Goal: Browse casually

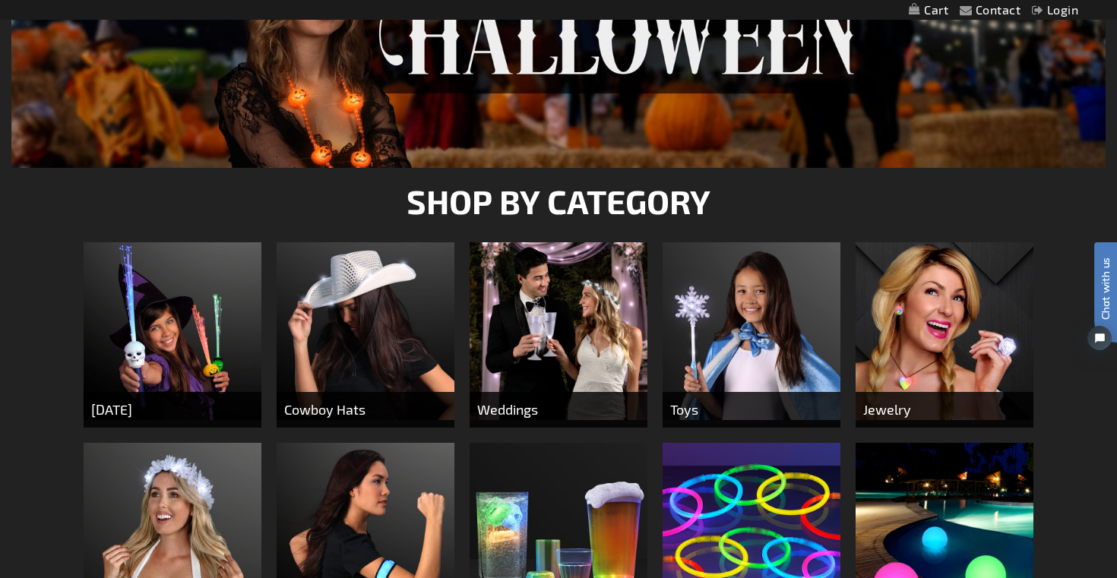
scroll to position [341, 0]
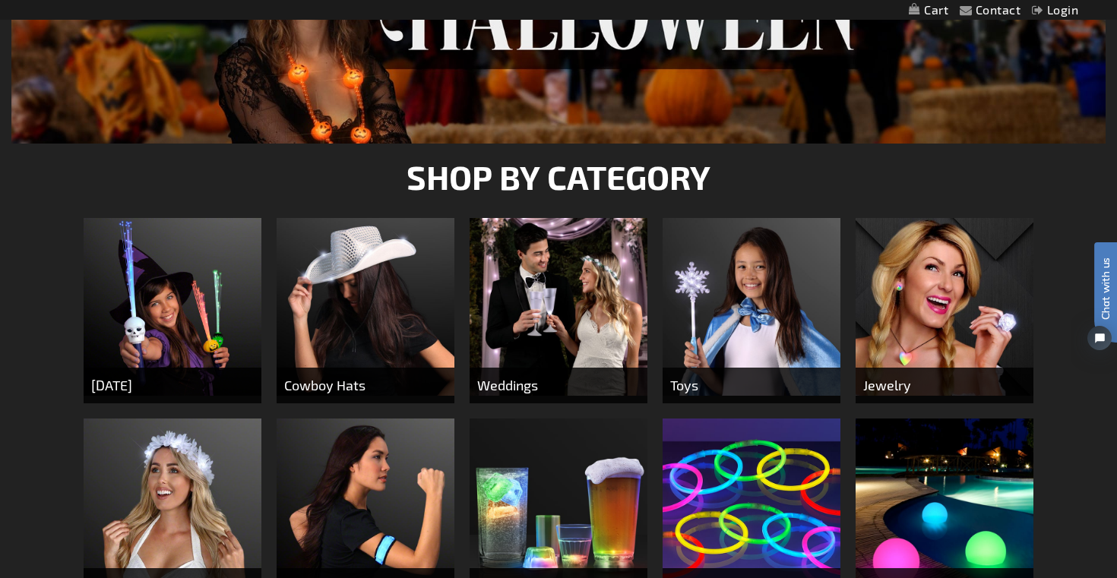
click at [165, 280] on img at bounding box center [173, 307] width 178 height 178
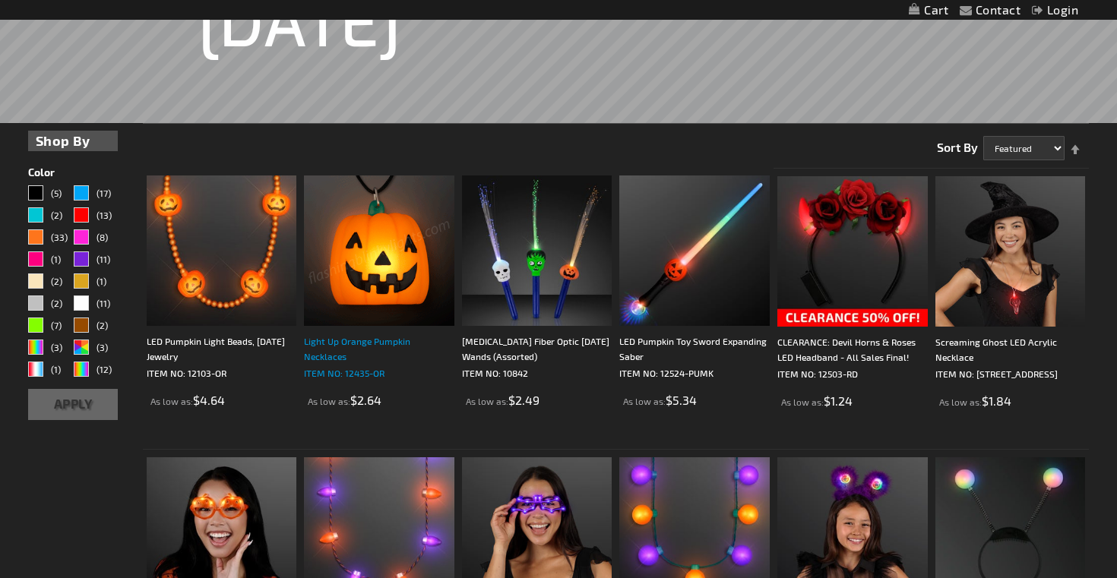
scroll to position [291, 0]
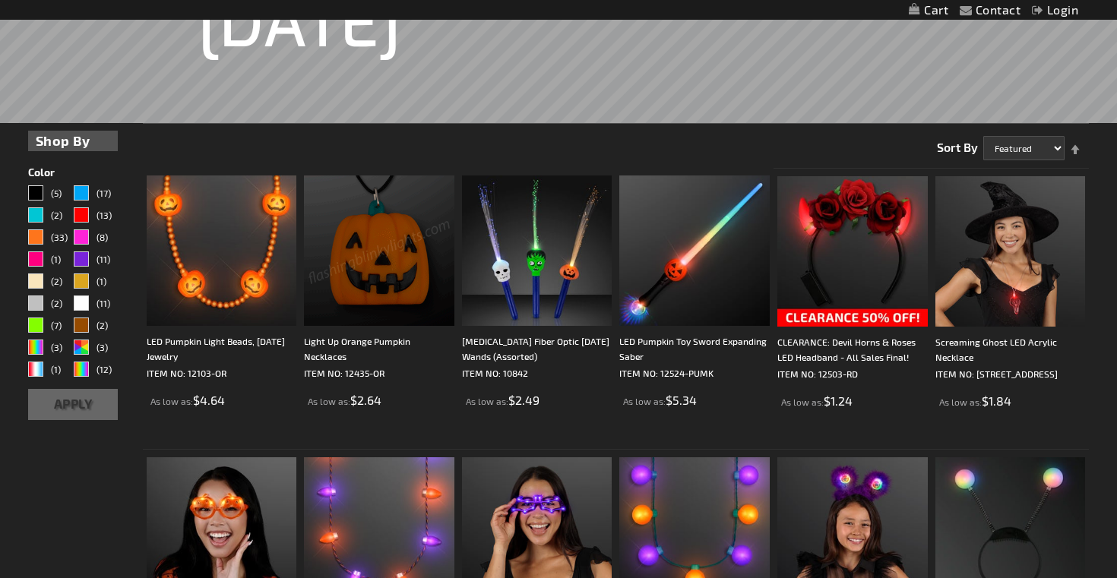
click at [379, 290] on img at bounding box center [379, 251] width 150 height 150
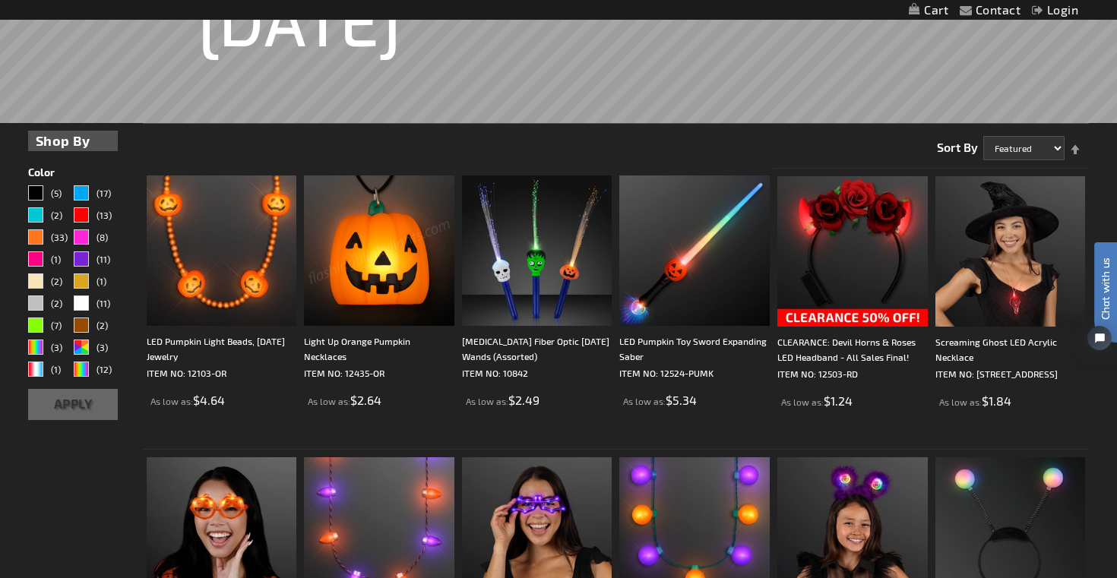
scroll to position [0, 0]
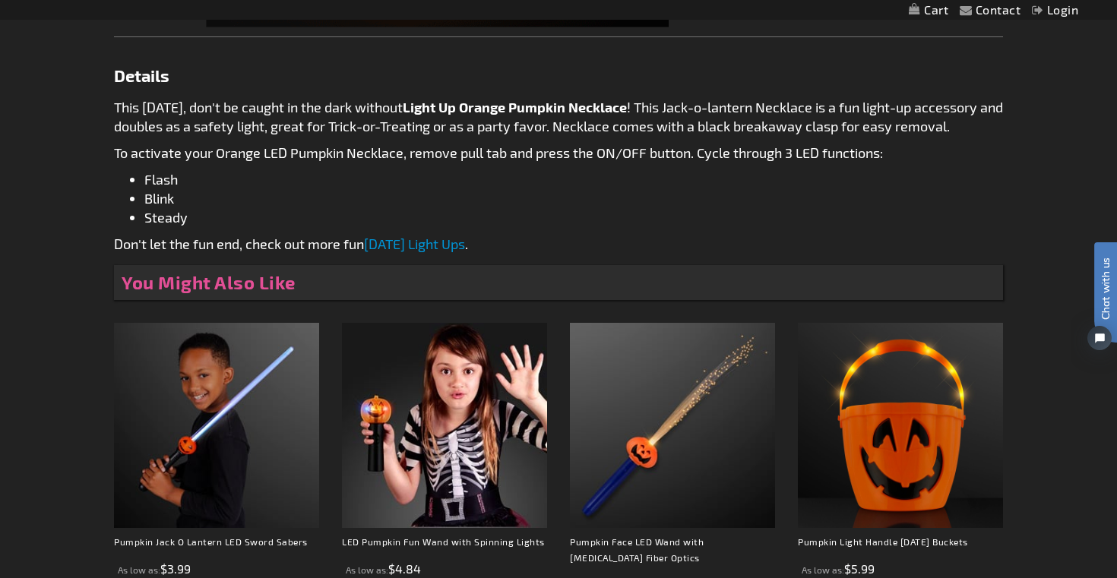
scroll to position [693, 0]
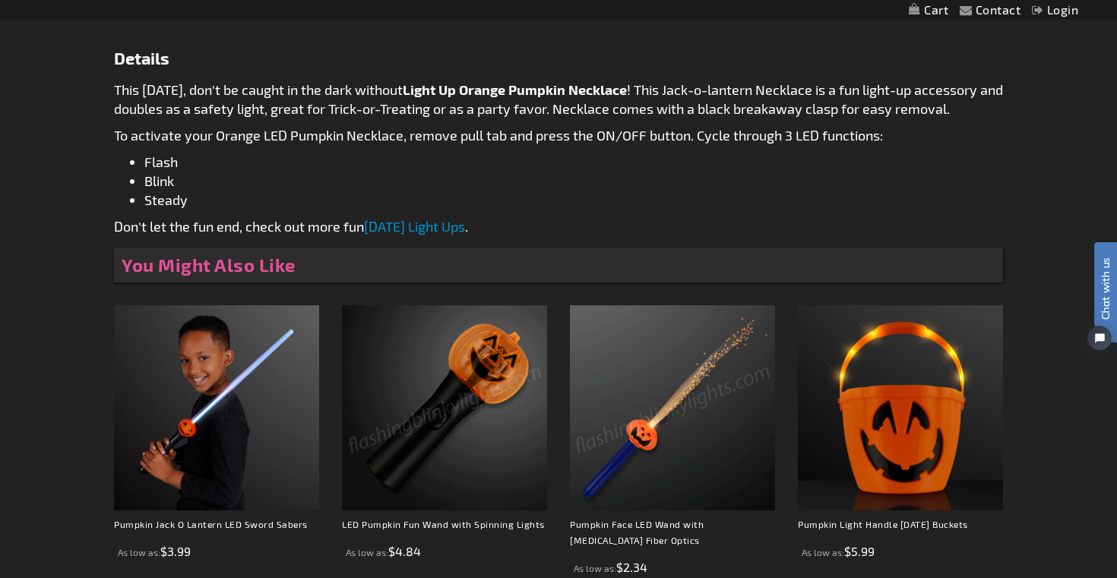
click at [634, 455] on img at bounding box center [672, 408] width 205 height 205
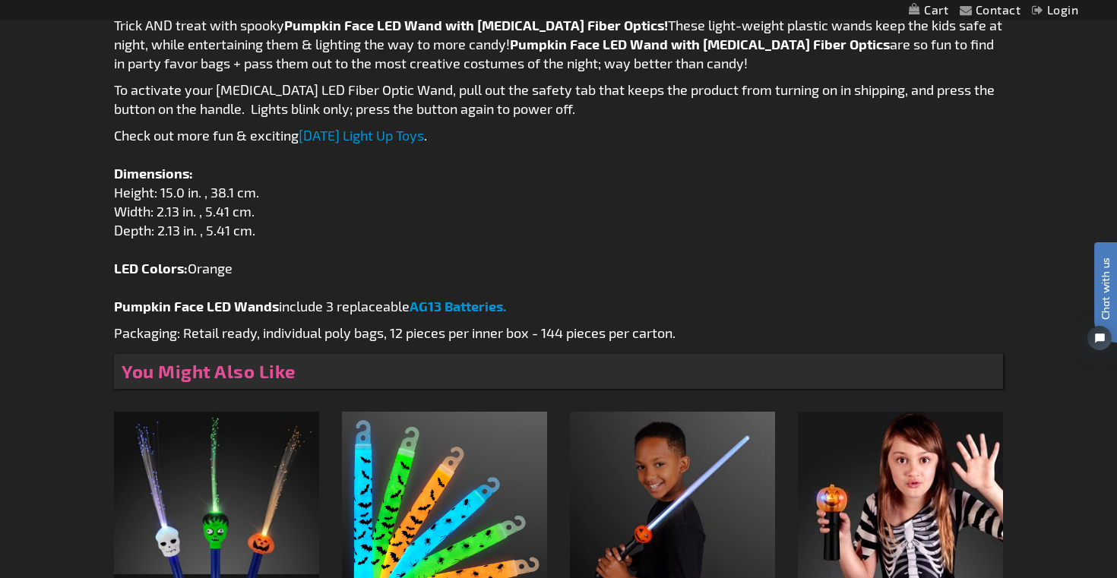
scroll to position [900, 0]
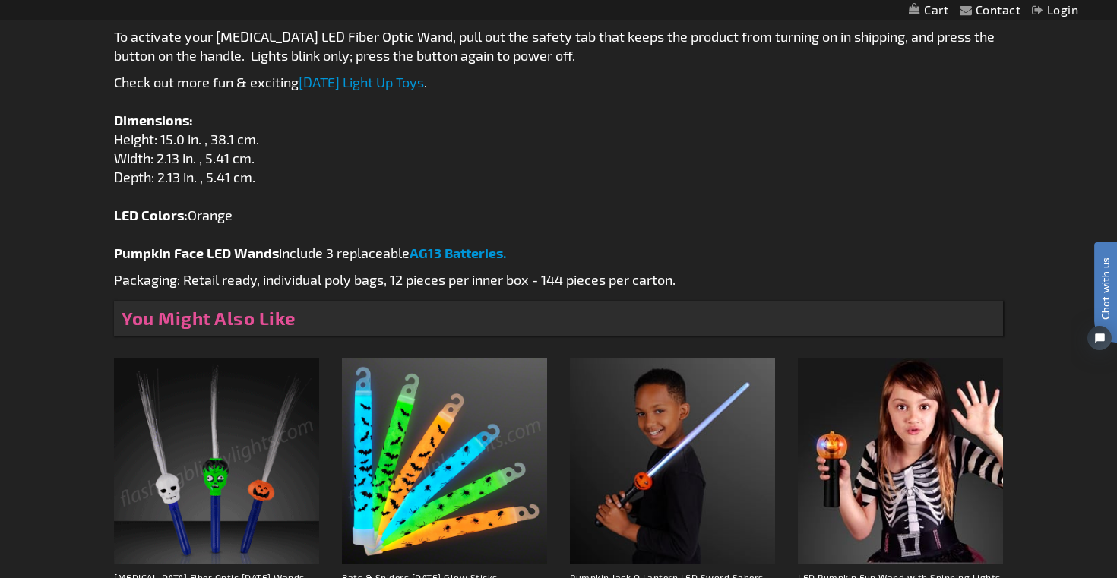
click at [183, 493] on img at bounding box center [216, 461] width 205 height 205
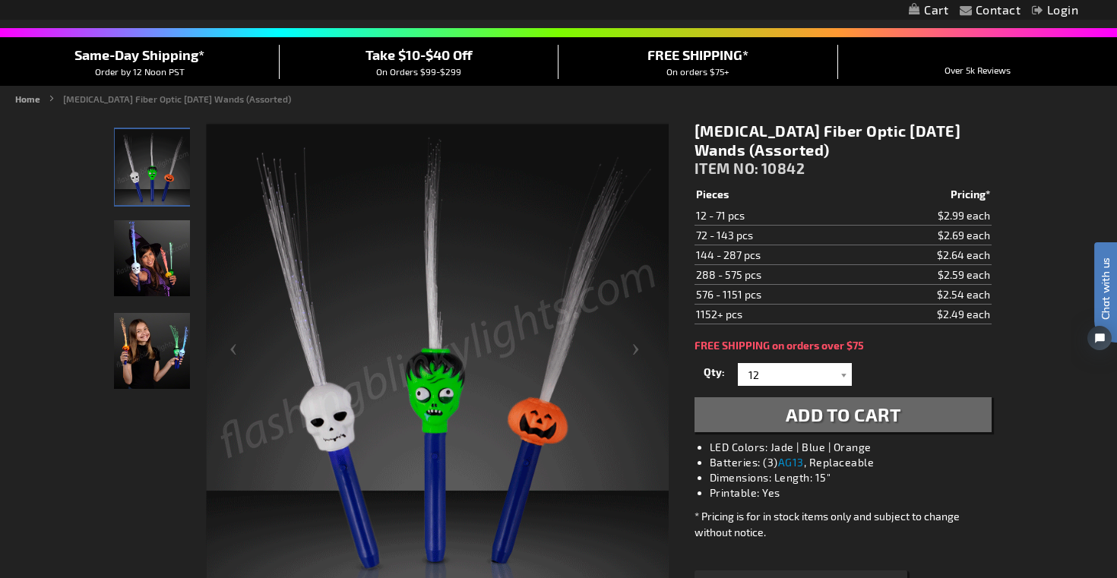
scroll to position [59, 0]
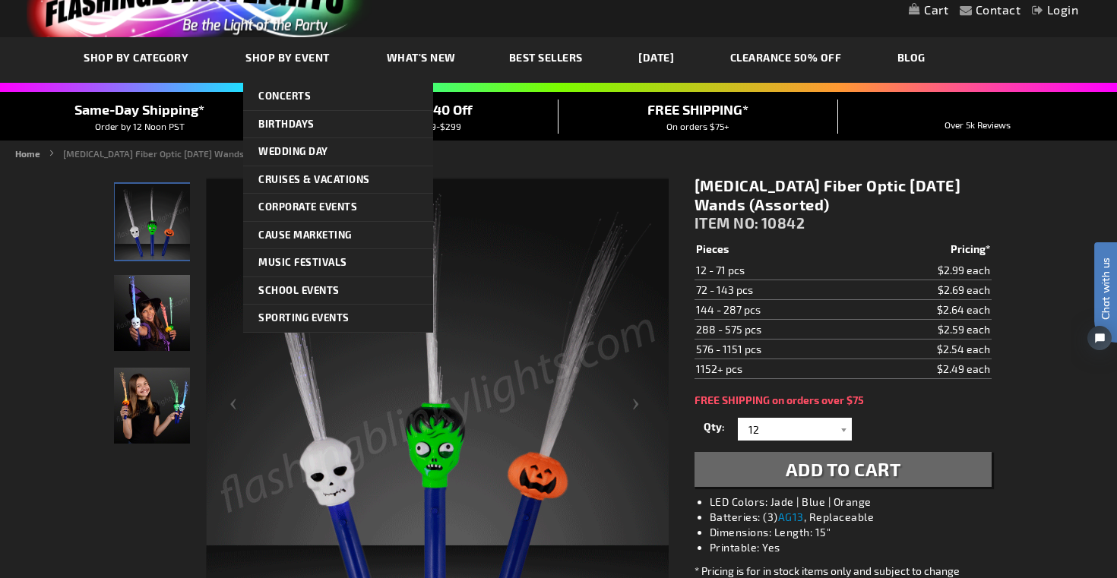
click at [252, 43] on link "Shop By Event" at bounding box center [289, 57] width 111 height 51
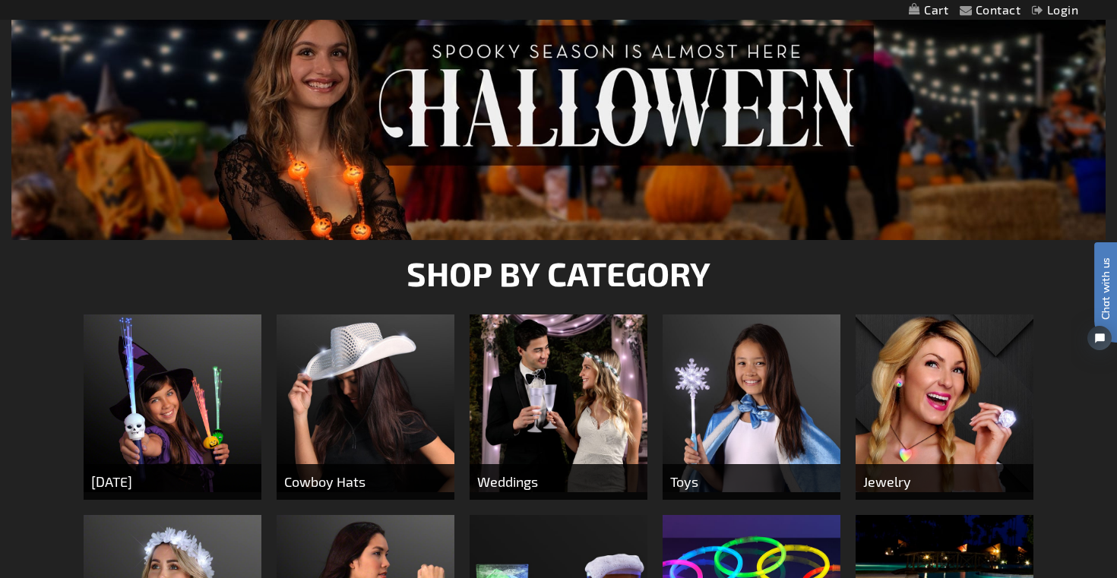
click at [698, 390] on img at bounding box center [752, 404] width 178 height 178
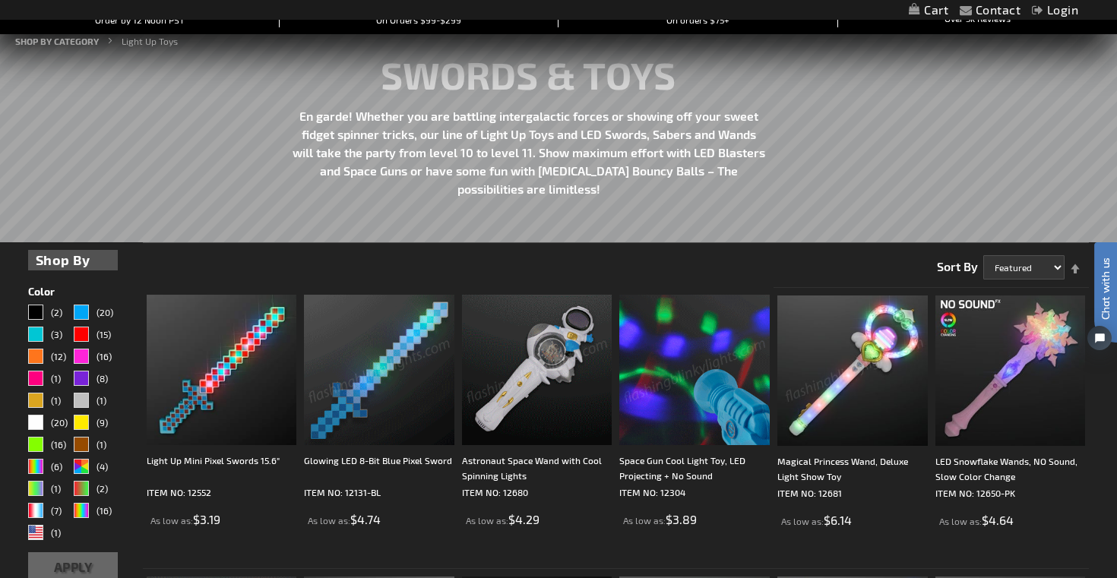
click at [562, 373] on img at bounding box center [537, 370] width 150 height 150
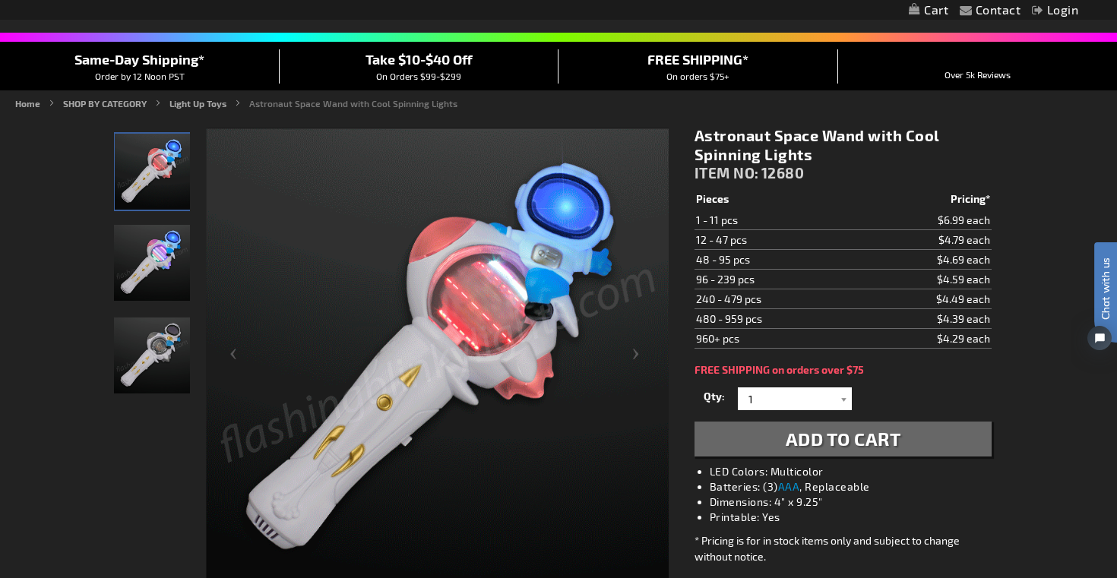
scroll to position [112, 0]
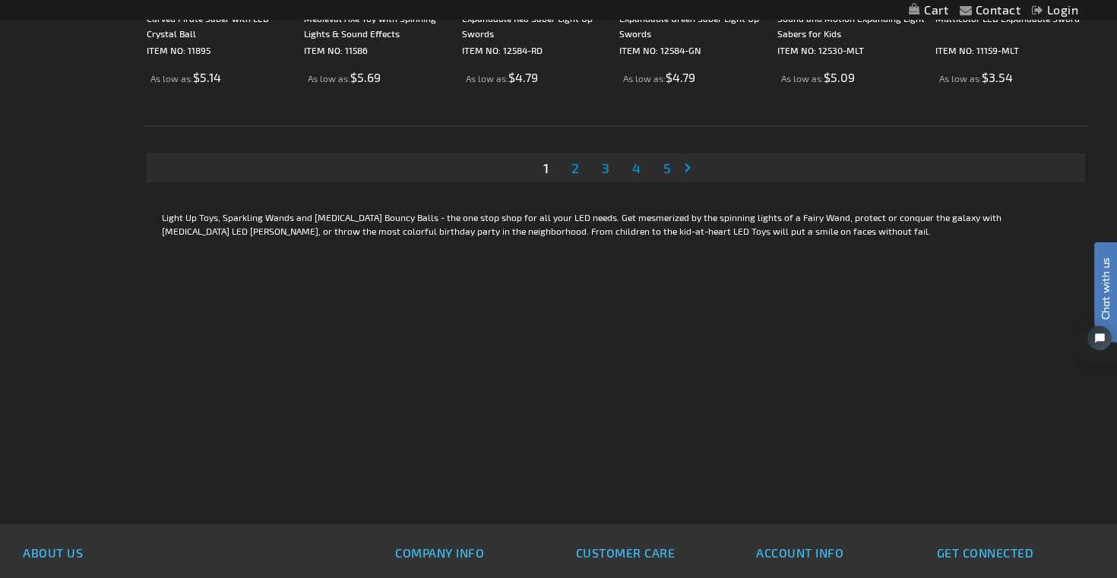
scroll to position [3144, 0]
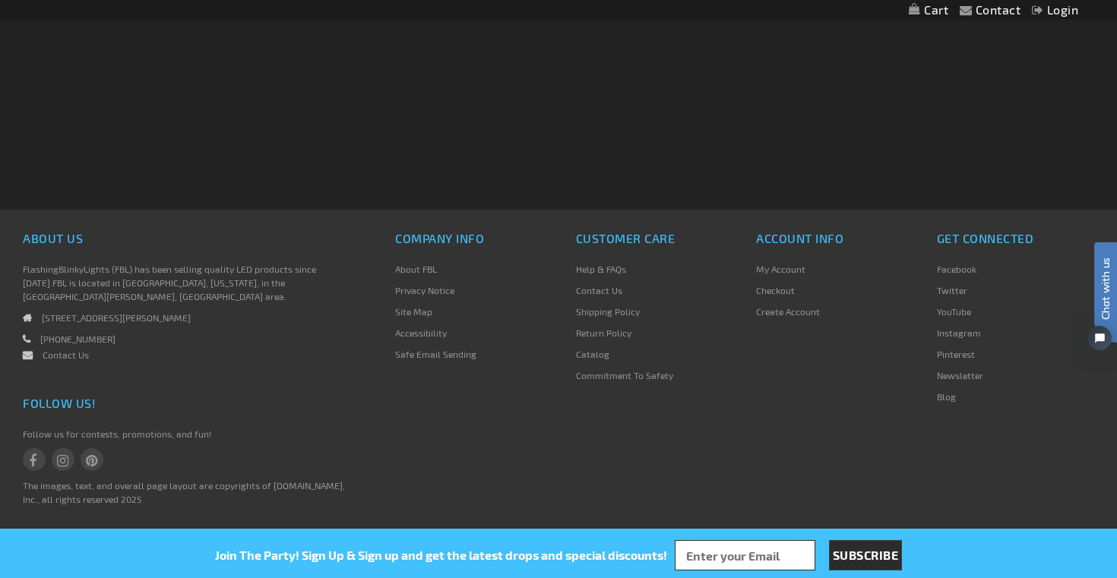
click at [553, 489] on div "Company Info About FBL Privacy Notice Site Map Accessibility Safe Email Sending…" at bounding box center [744, 378] width 745 height 302
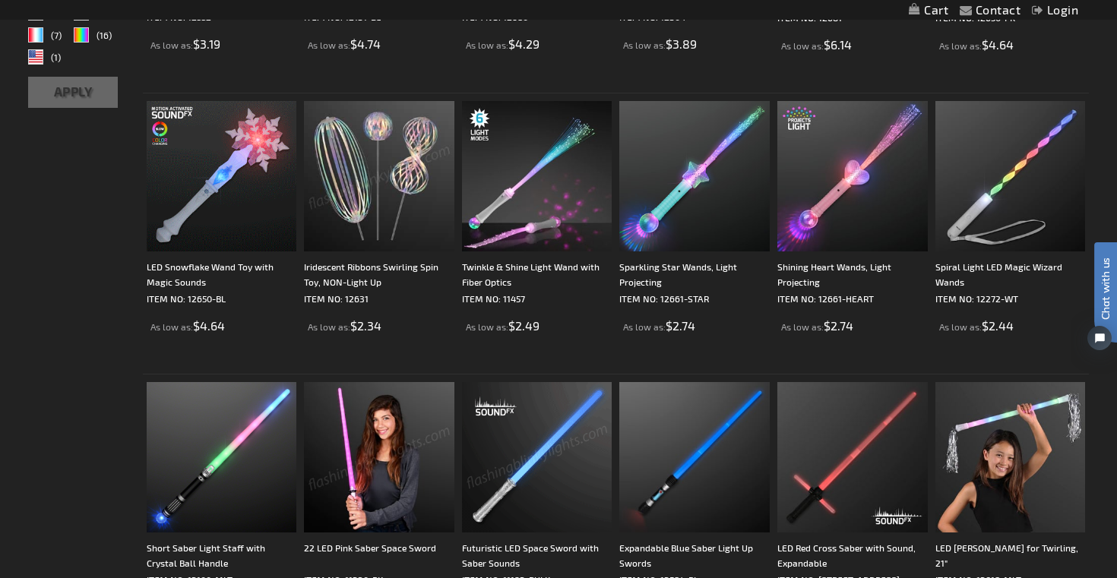
scroll to position [0, 0]
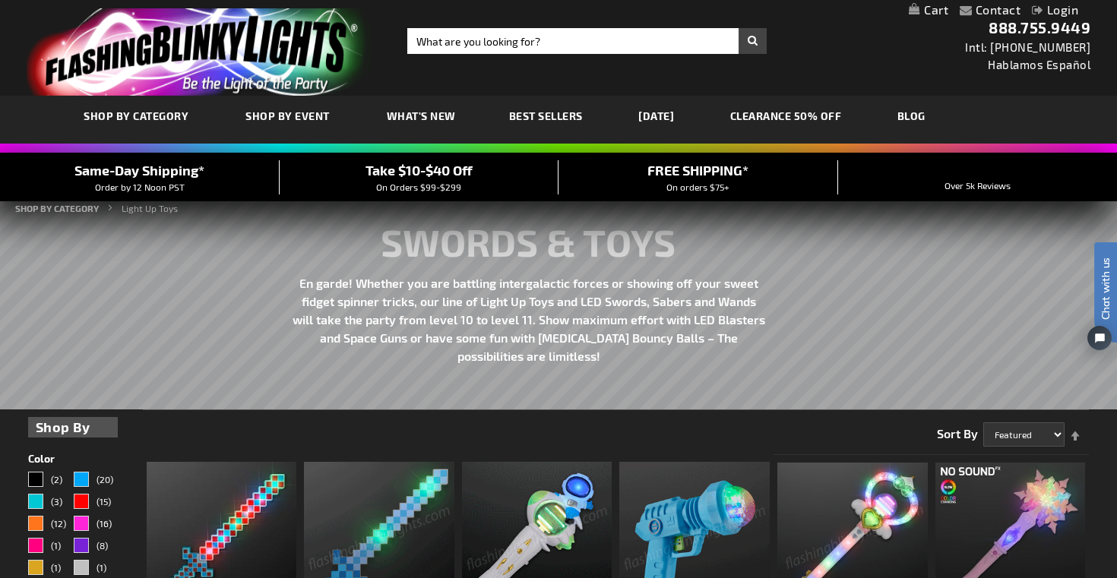
click at [207, 20] on img "store logo" at bounding box center [200, 51] width 347 height 87
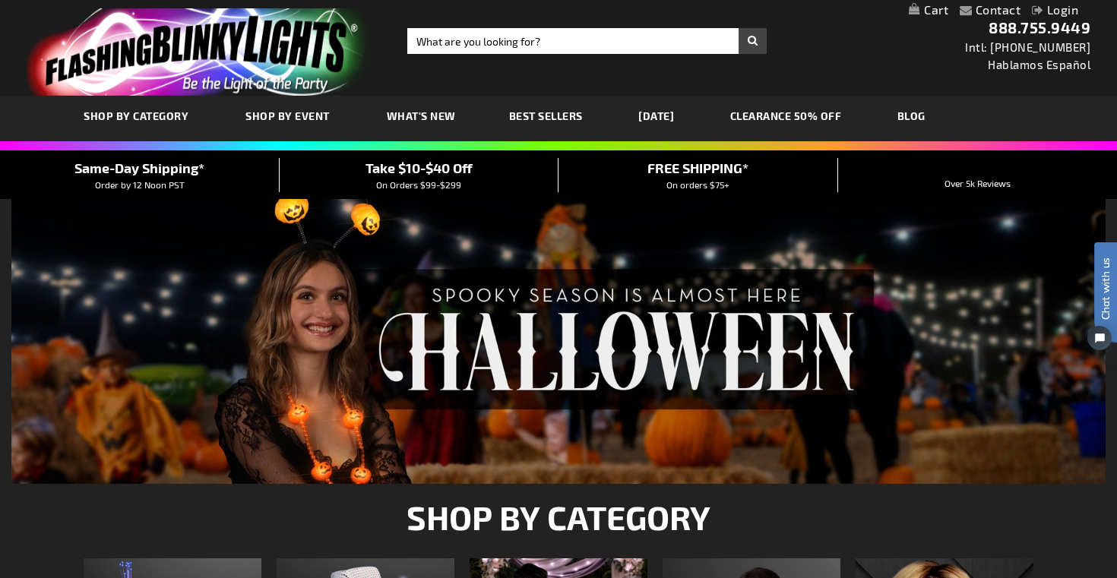
click at [867, 36] on div "Toggle Nav Search Search × Search 888.755.9449 Intl: [PHONE_NUMBER] Hablamos Es…" at bounding box center [558, 48] width 1117 height 96
click at [835, 47] on div "Toggle Nav Search Search × Search 888.755.9449 Intl: [PHONE_NUMBER] Hablamos Es…" at bounding box center [558, 48] width 1117 height 96
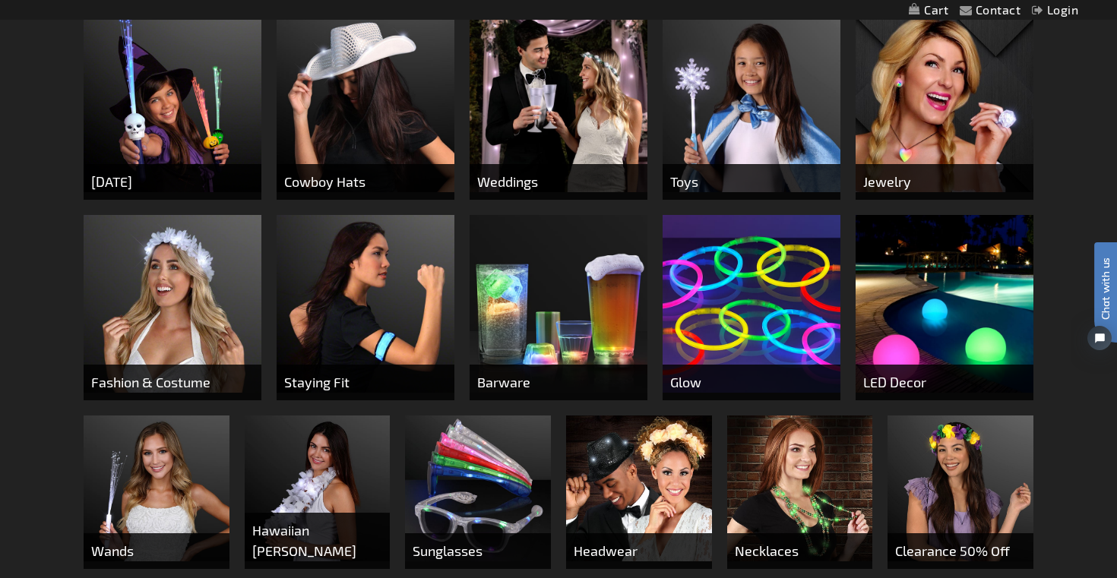
scroll to position [600, 0]
